Goal: Information Seeking & Learning: Find specific fact

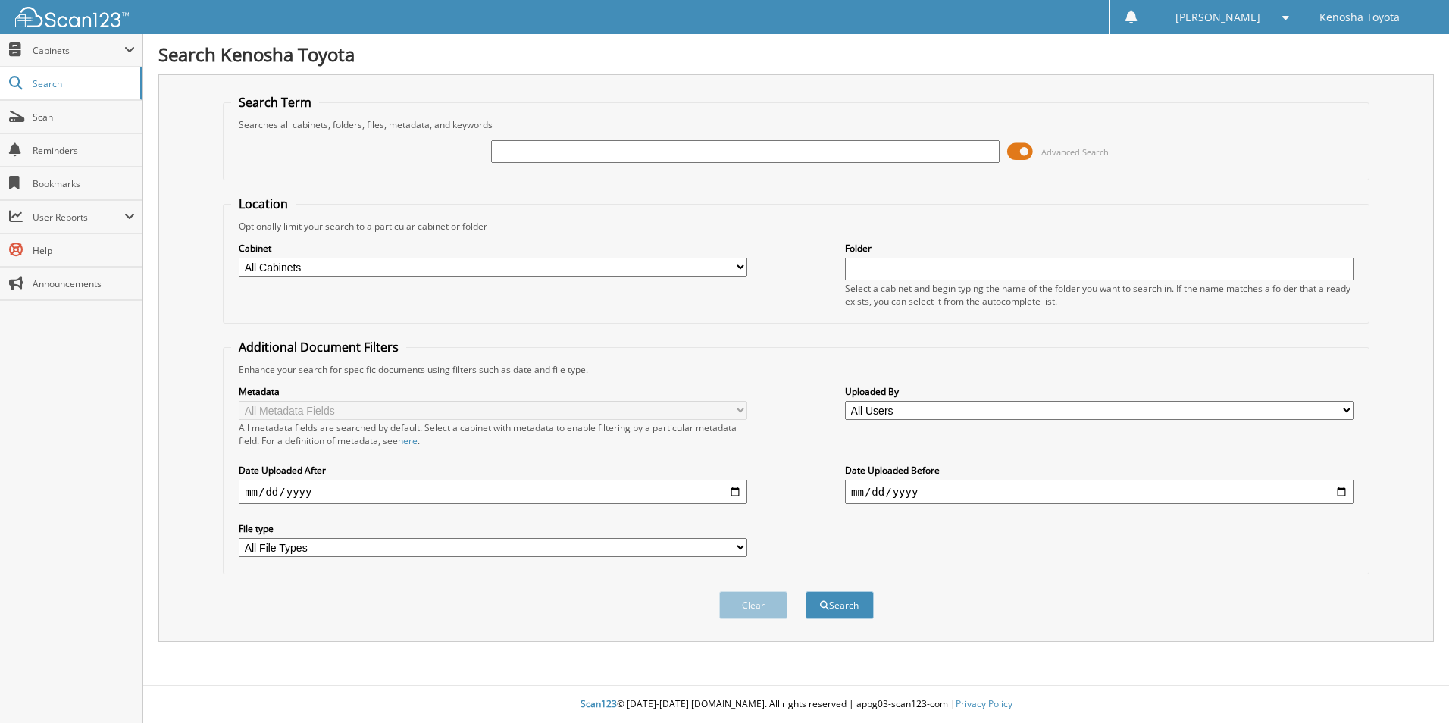
click at [1020, 149] on span at bounding box center [1020, 151] width 26 height 23
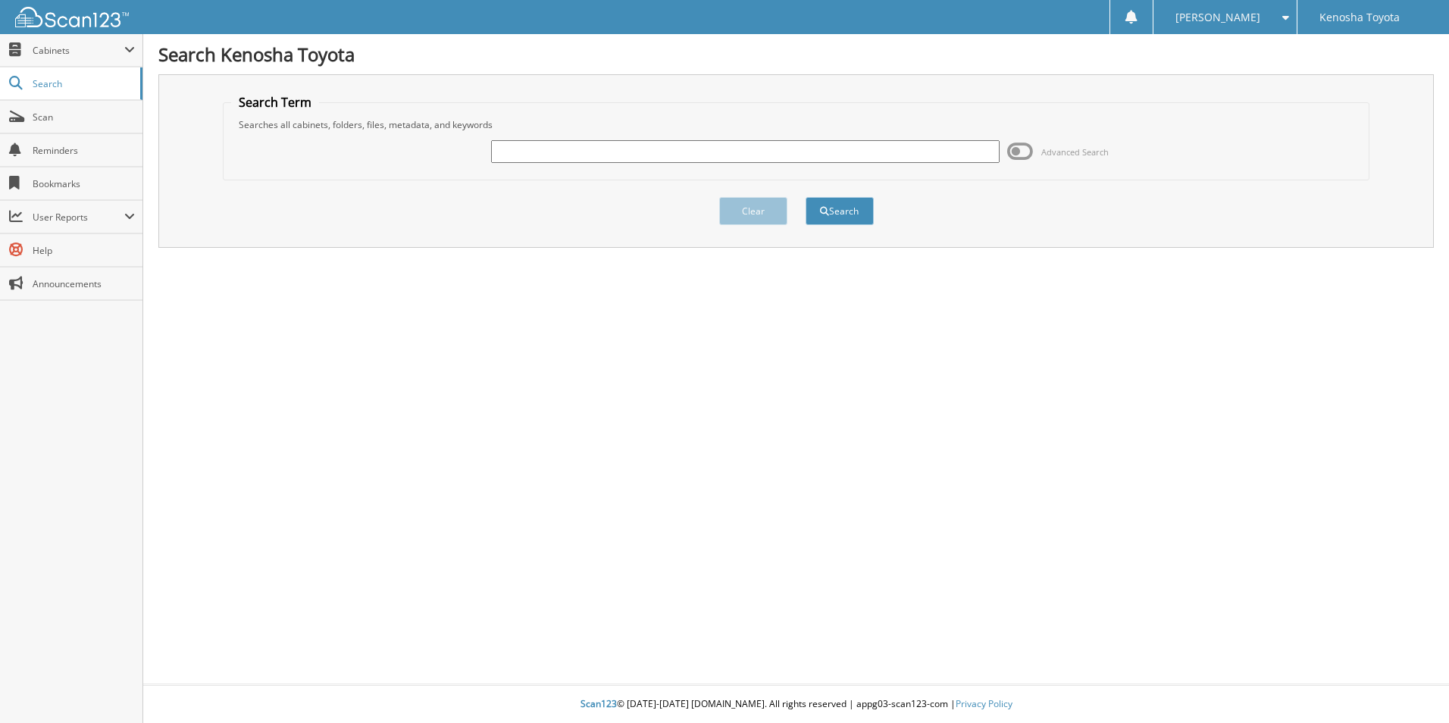
click at [513, 151] on input "text" at bounding box center [745, 151] width 509 height 23
type input "[PERSON_NAME] TOYOTA OF [US_STATE][GEOGRAPHIC_DATA]"
click at [837, 202] on button "Search" at bounding box center [840, 211] width 68 height 28
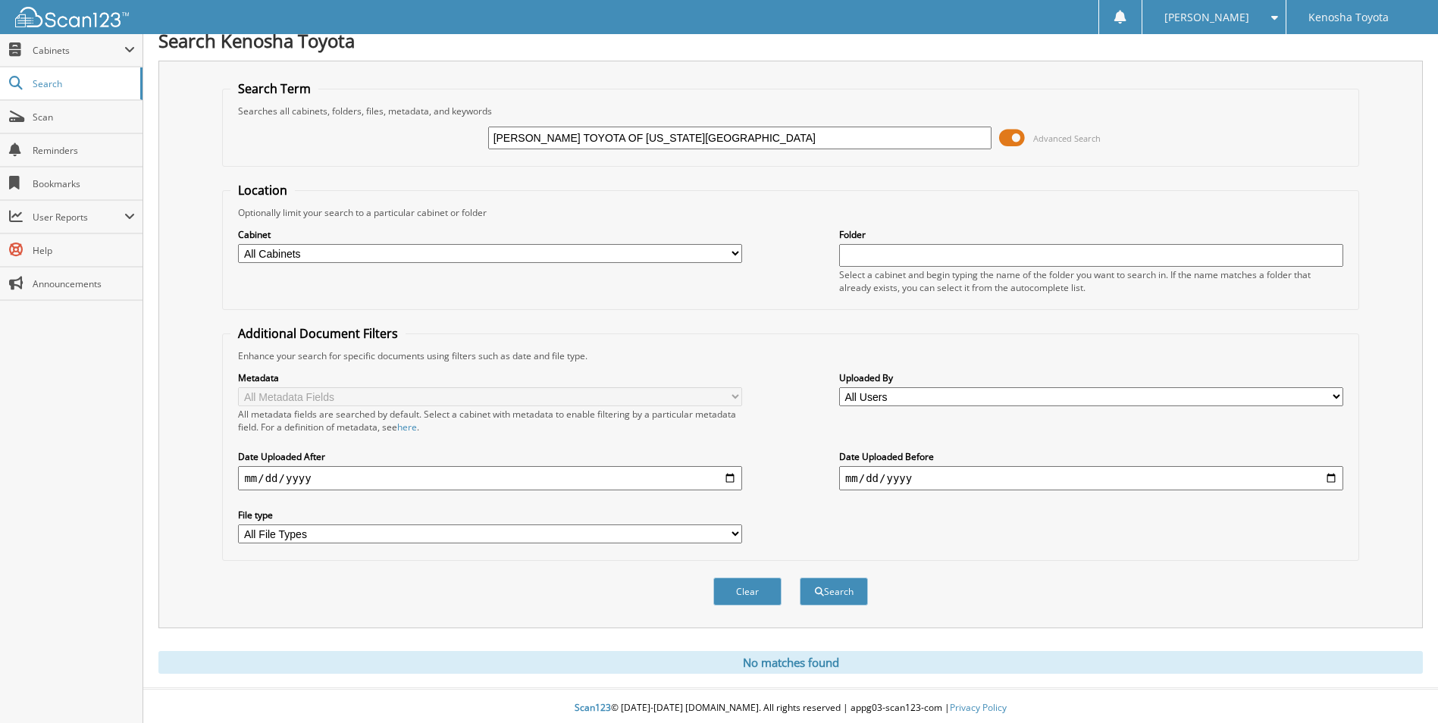
scroll to position [18, 0]
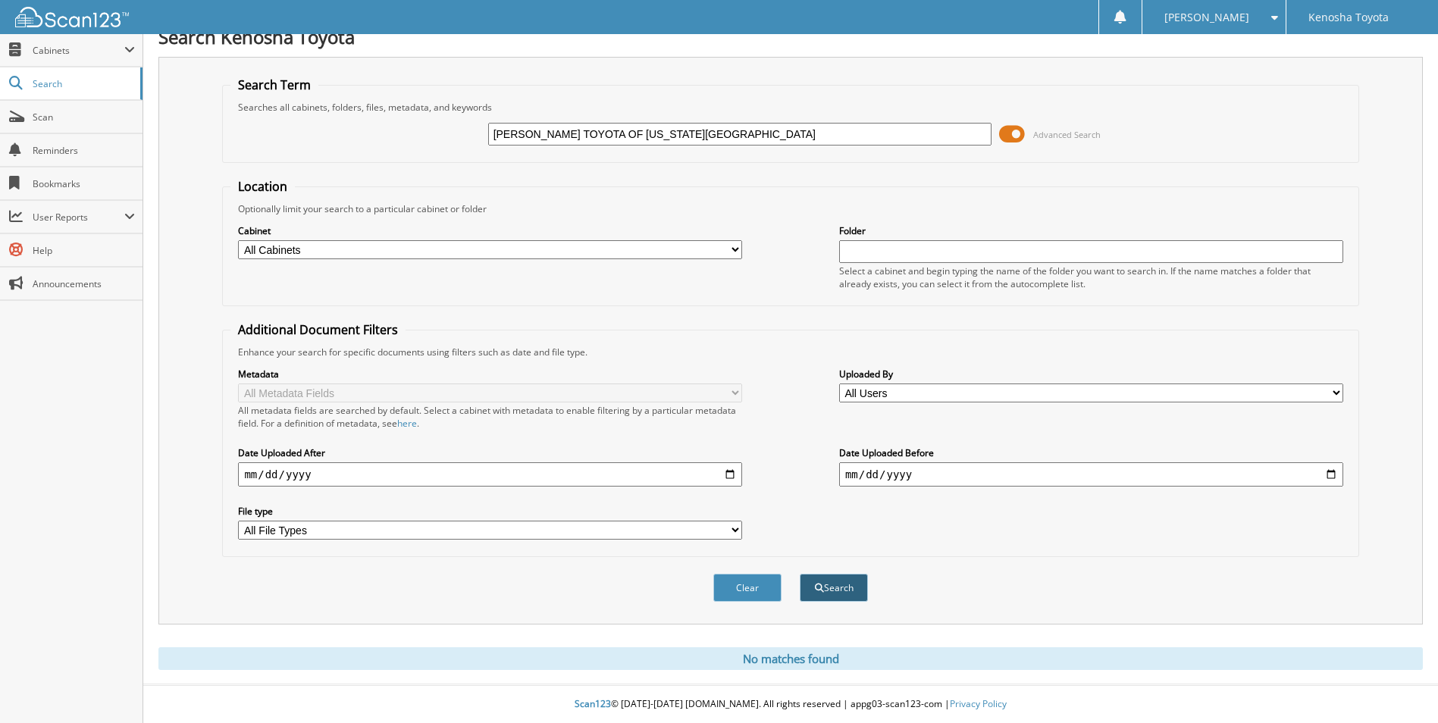
click at [841, 592] on button "Search" at bounding box center [834, 588] width 68 height 28
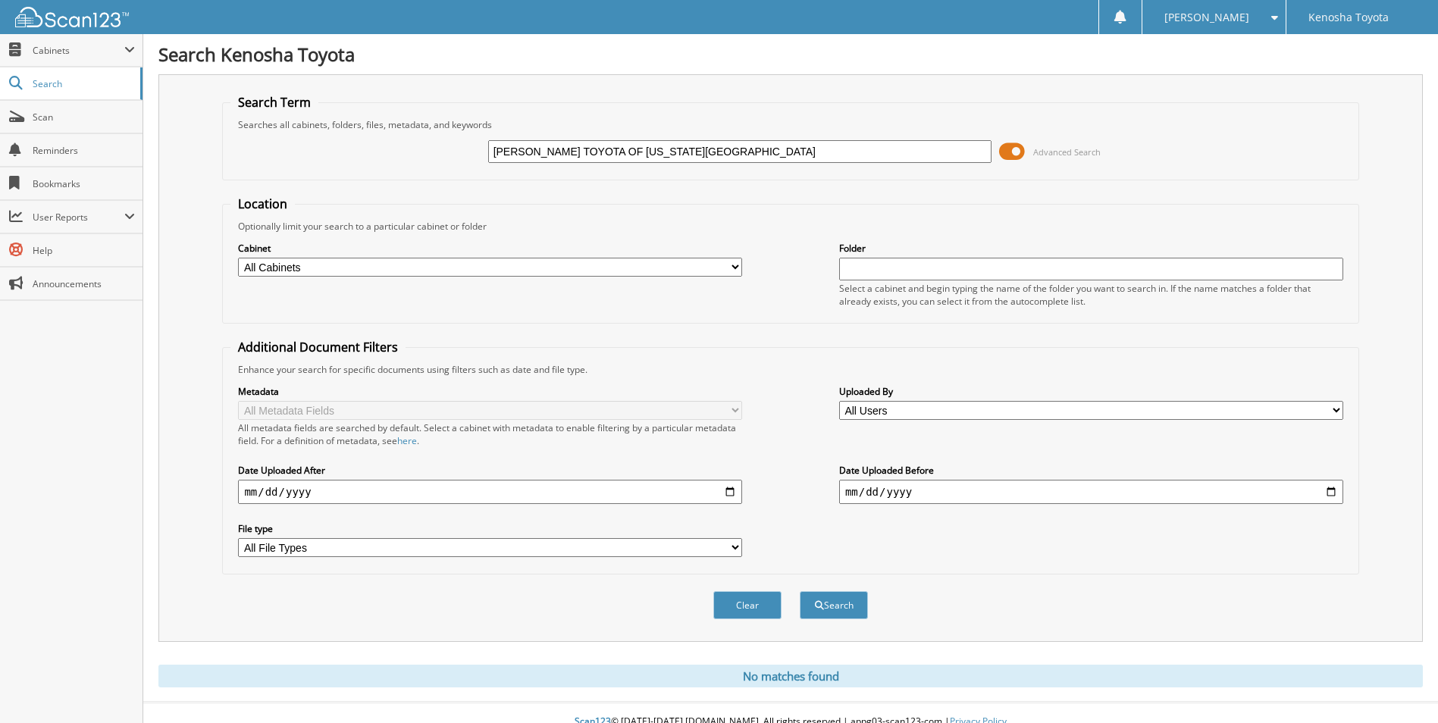
click at [1005, 150] on span at bounding box center [1012, 151] width 26 height 23
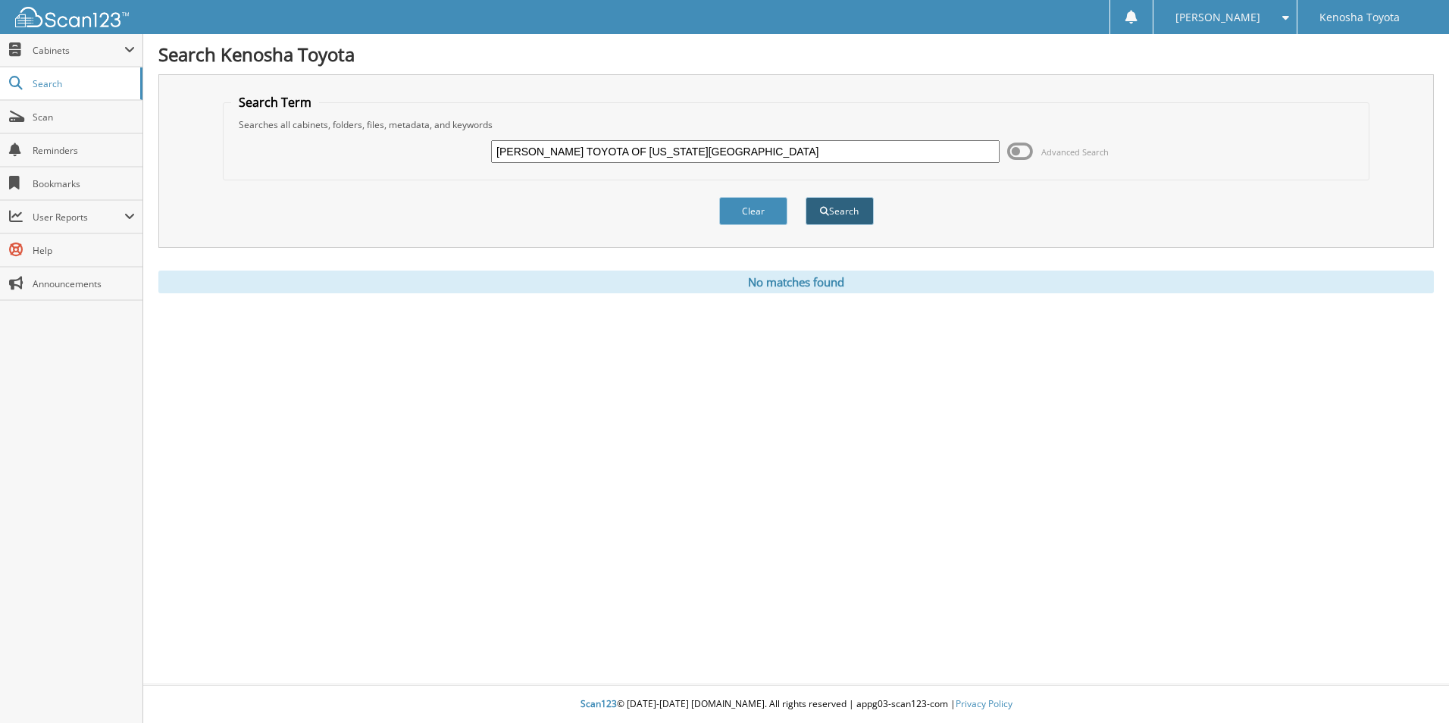
click at [824, 211] on span "submit" at bounding box center [824, 211] width 9 height 9
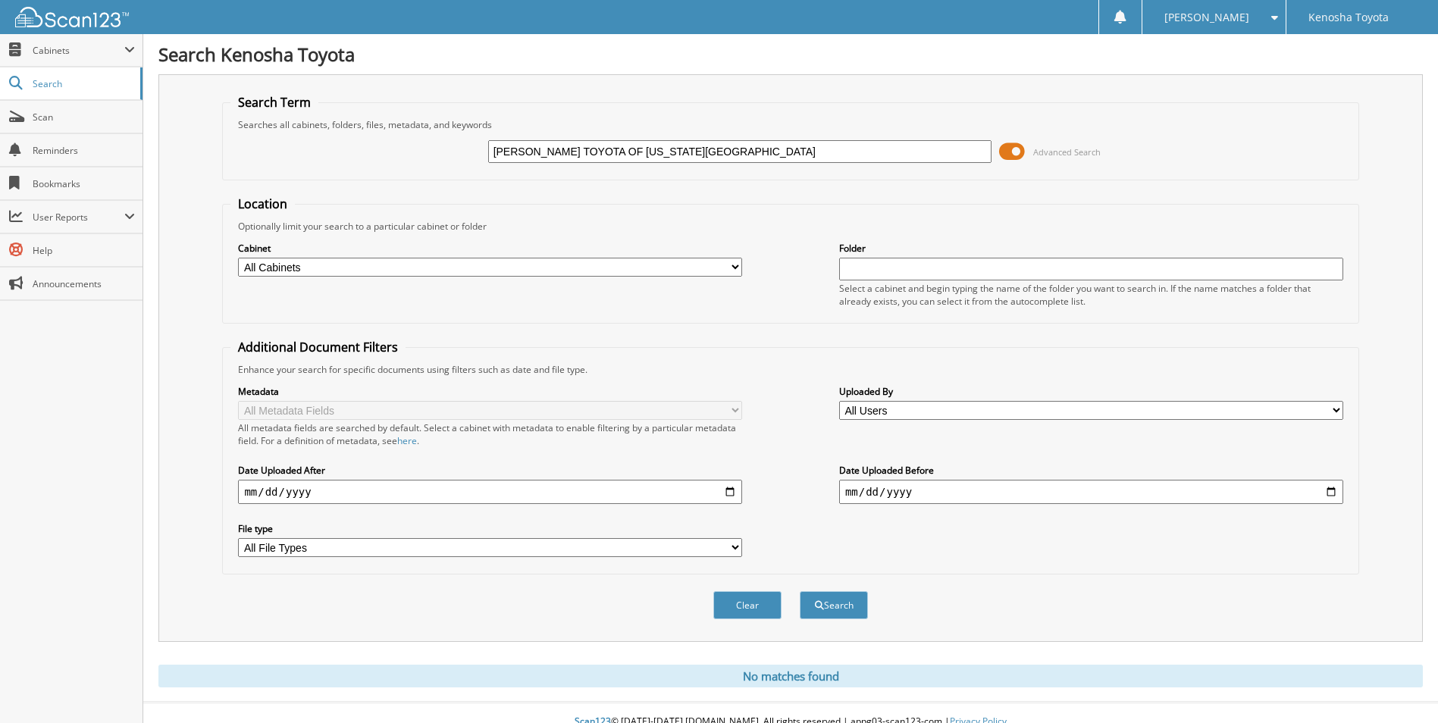
click at [732, 265] on select "All Cabinets ACCOUNTS PAYABLE CAR DEALS PARTS SERVICE RO WHOLESALES Needs Filing" at bounding box center [490, 267] width 504 height 19
select select "29313"
click at [238, 258] on select "All Cabinets ACCOUNTS PAYABLE CAR DEALS PARTS SERVICE RO WHOLESALES Needs Filing" at bounding box center [490, 267] width 504 height 19
click at [839, 602] on button "Search" at bounding box center [834, 605] width 68 height 28
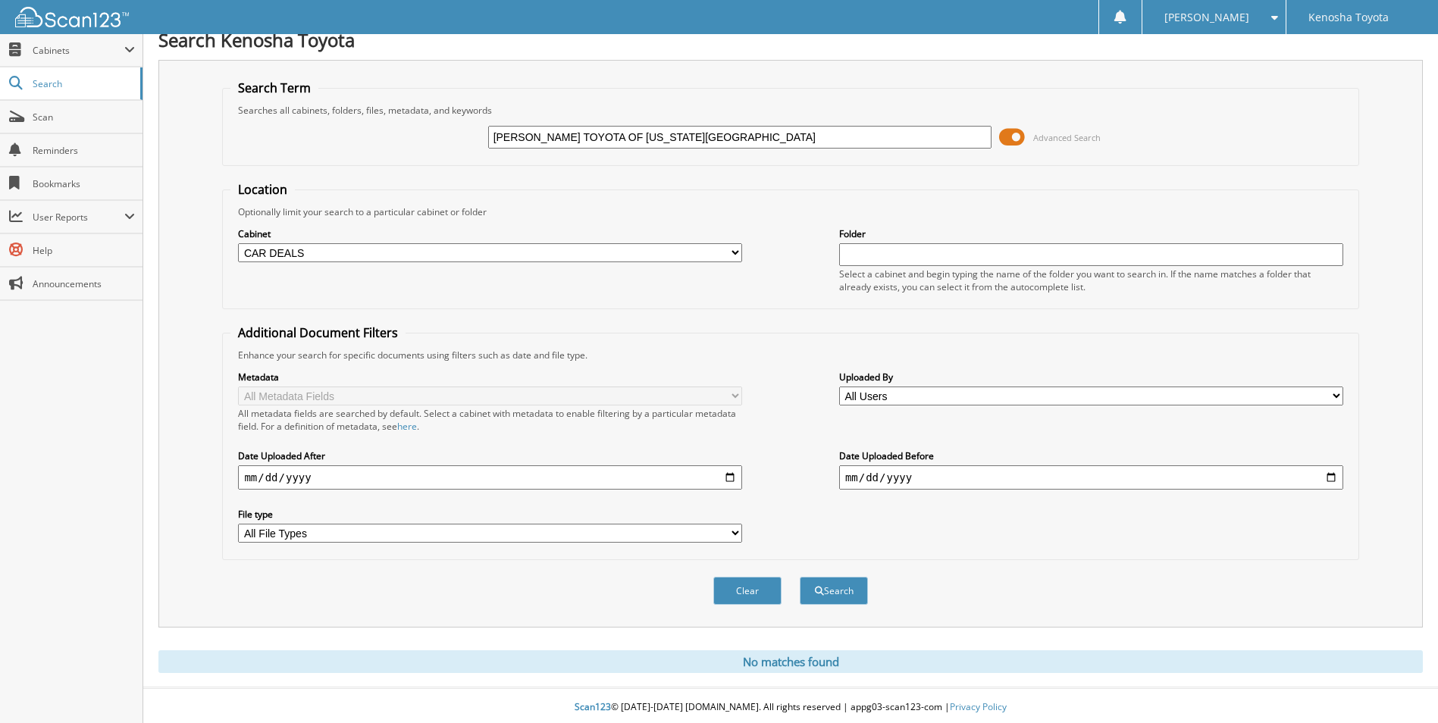
scroll to position [18, 0]
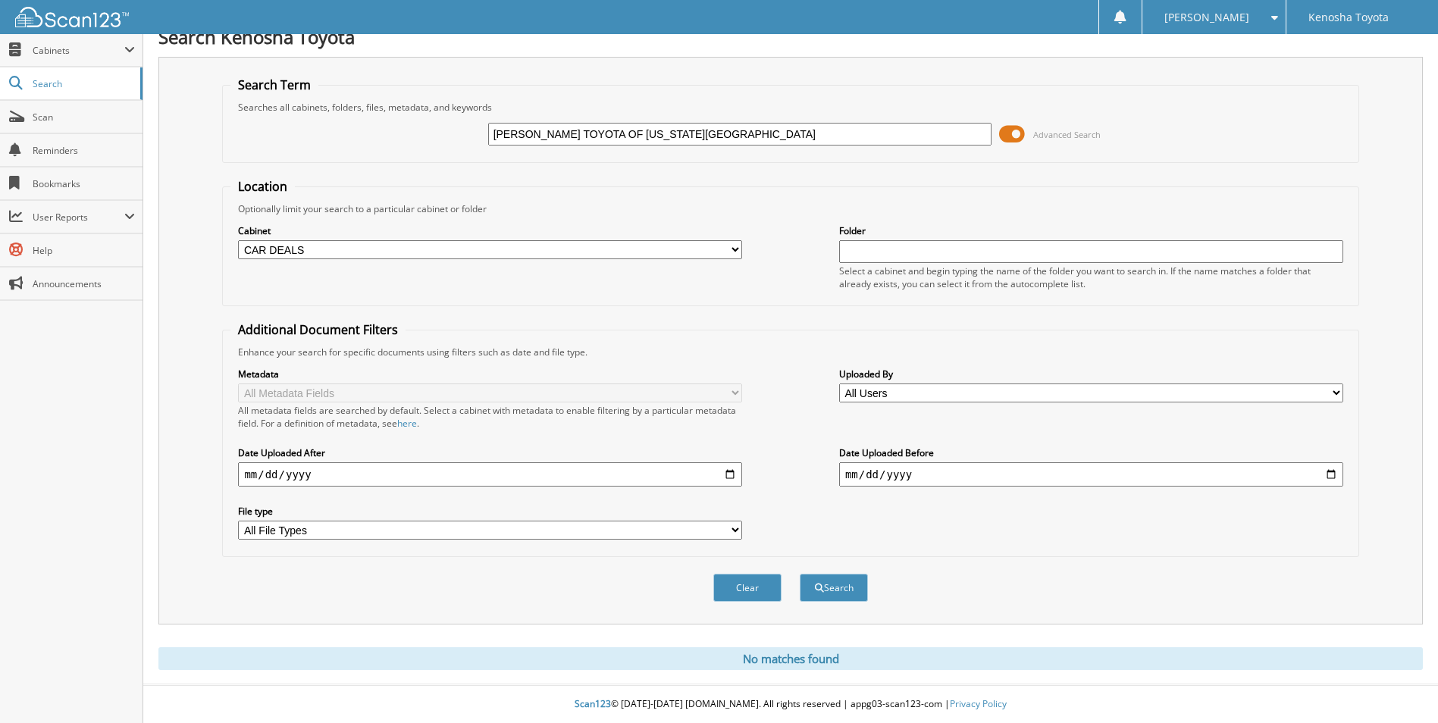
click at [894, 255] on input "text" at bounding box center [1091, 251] width 504 height 23
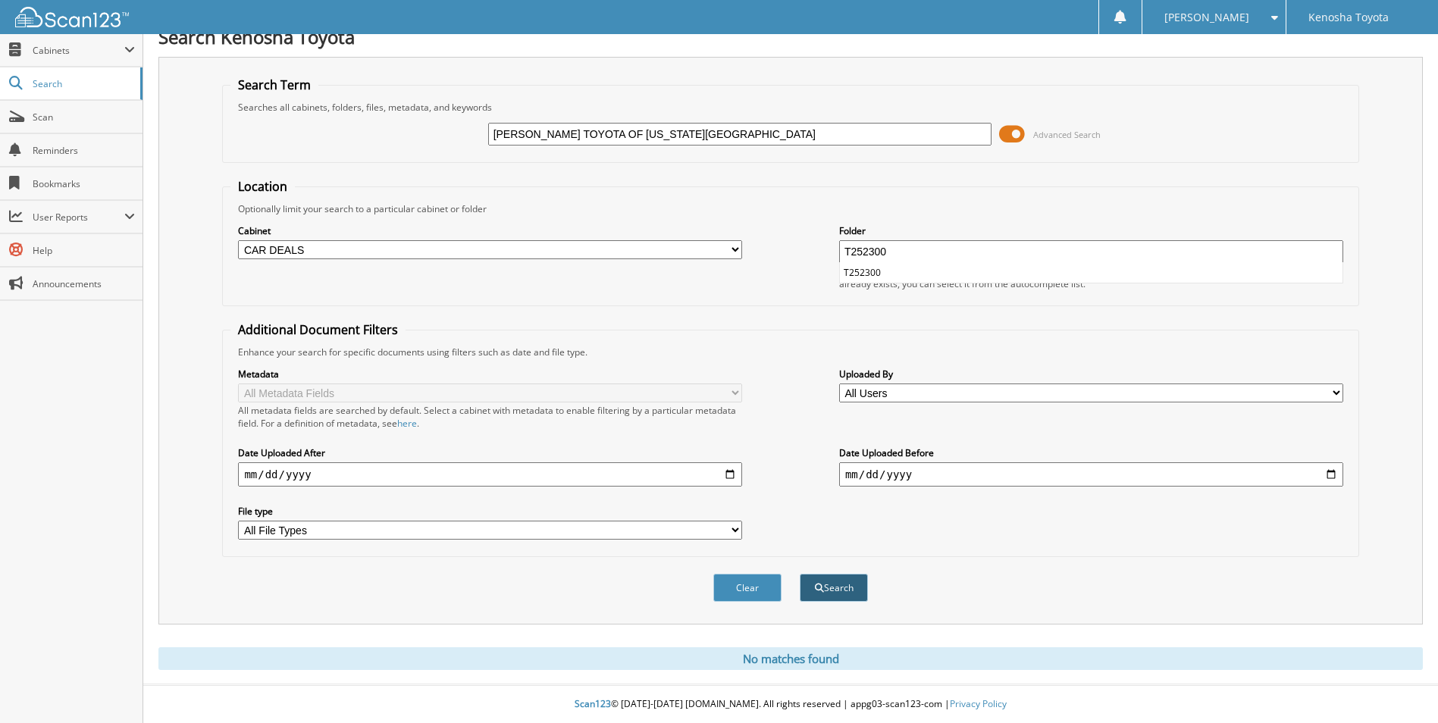
type input "T252300"
click at [837, 586] on button "Search" at bounding box center [834, 588] width 68 height 28
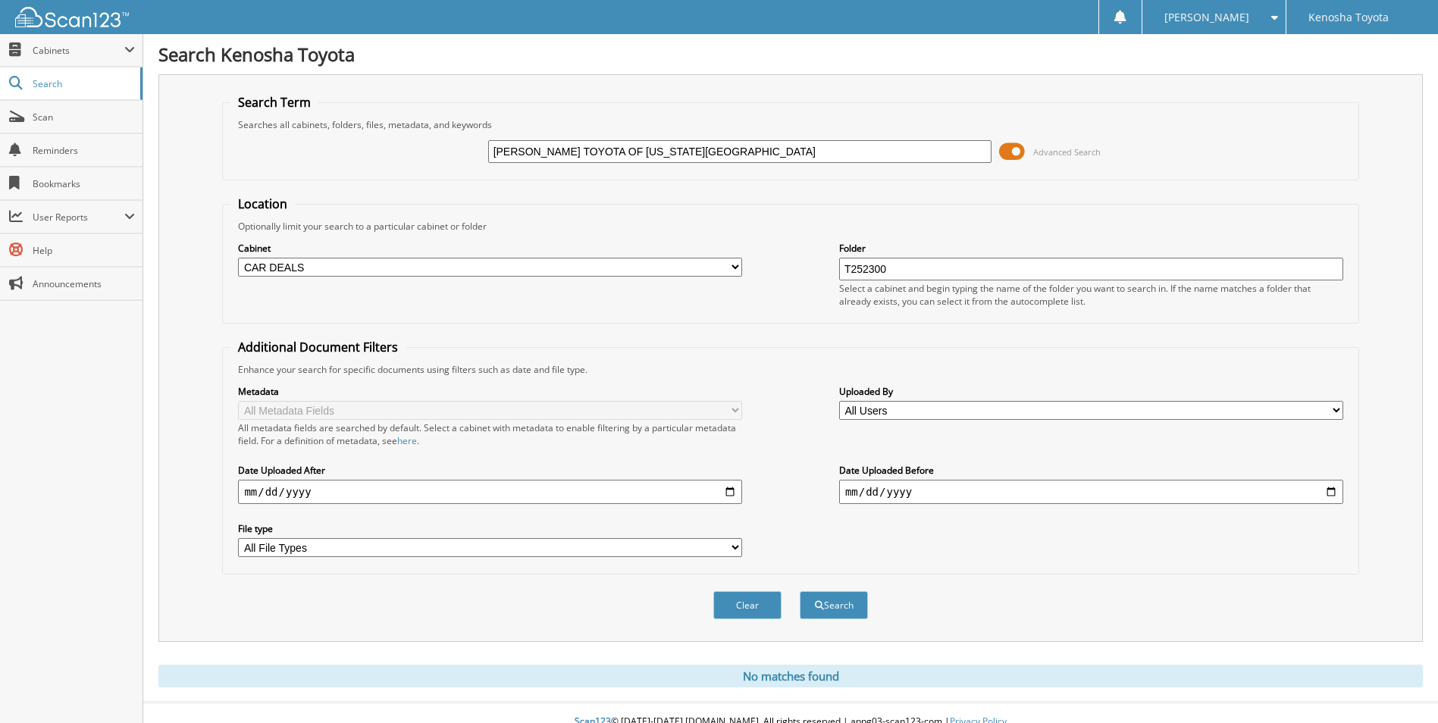
click at [1015, 150] on span at bounding box center [1012, 151] width 26 height 23
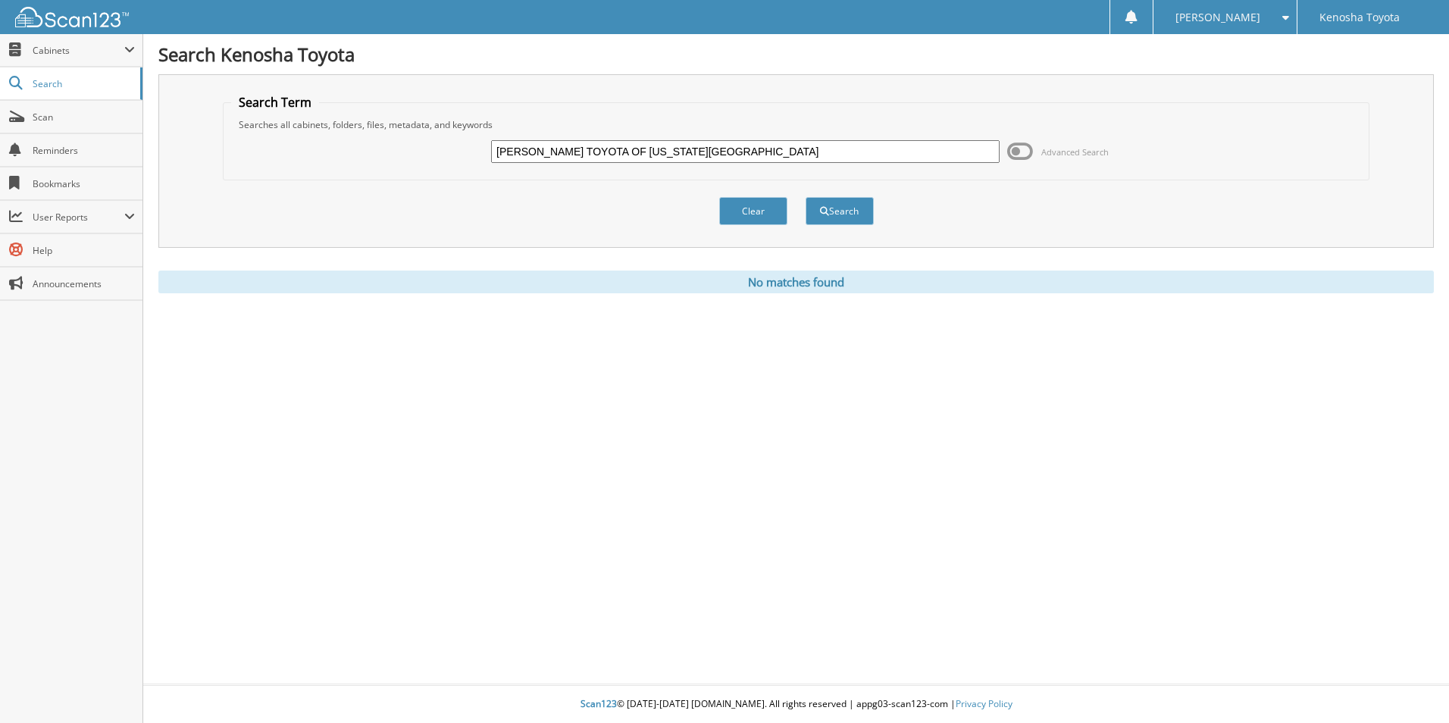
click at [555, 152] on input "[PERSON_NAME] TOYOTA OF [US_STATE][GEOGRAPHIC_DATA]" at bounding box center [745, 151] width 509 height 23
click at [533, 146] on input "[PERSON_NAME] TOYOTA OF [US_STATE][GEOGRAPHIC_DATA]" at bounding box center [745, 151] width 509 height 23
click at [762, 214] on button "Clear" at bounding box center [753, 211] width 68 height 28
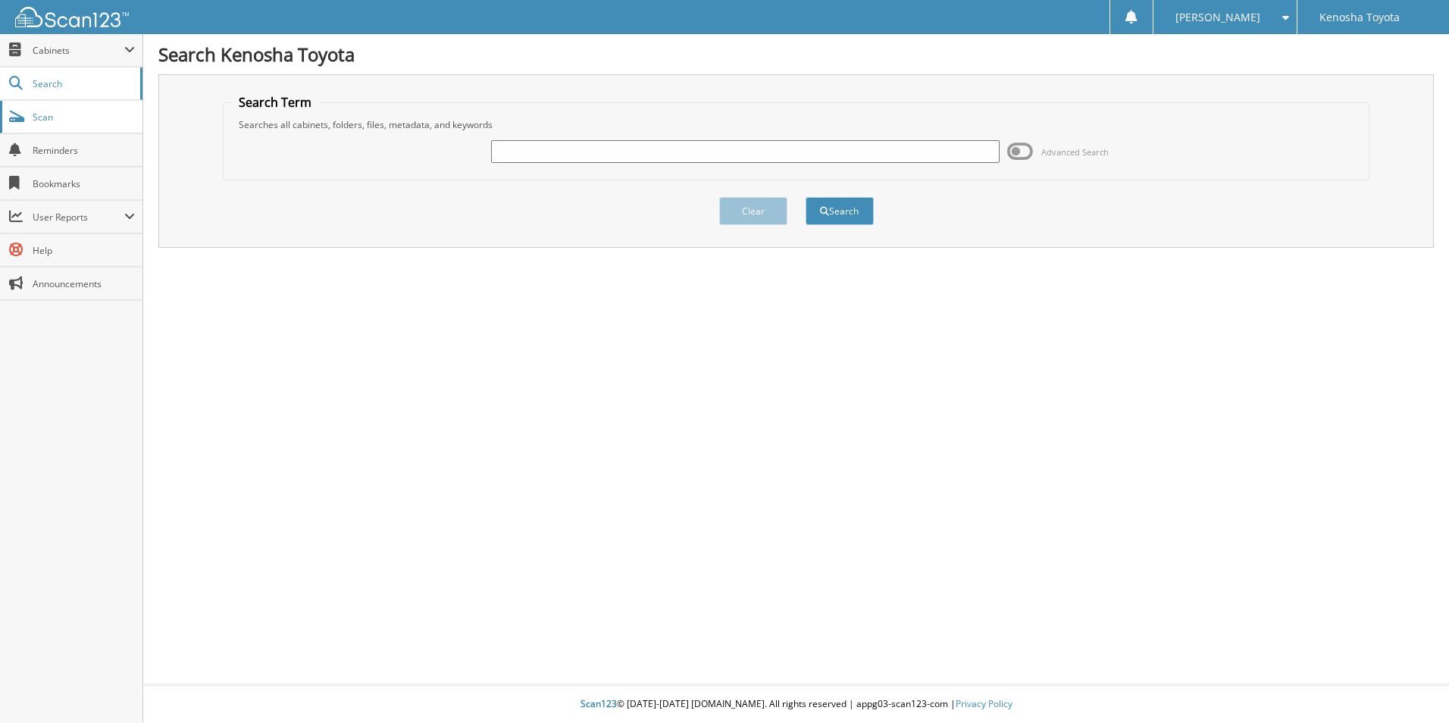
click at [58, 113] on span "Scan" at bounding box center [84, 117] width 102 height 13
